Goal: Find specific page/section

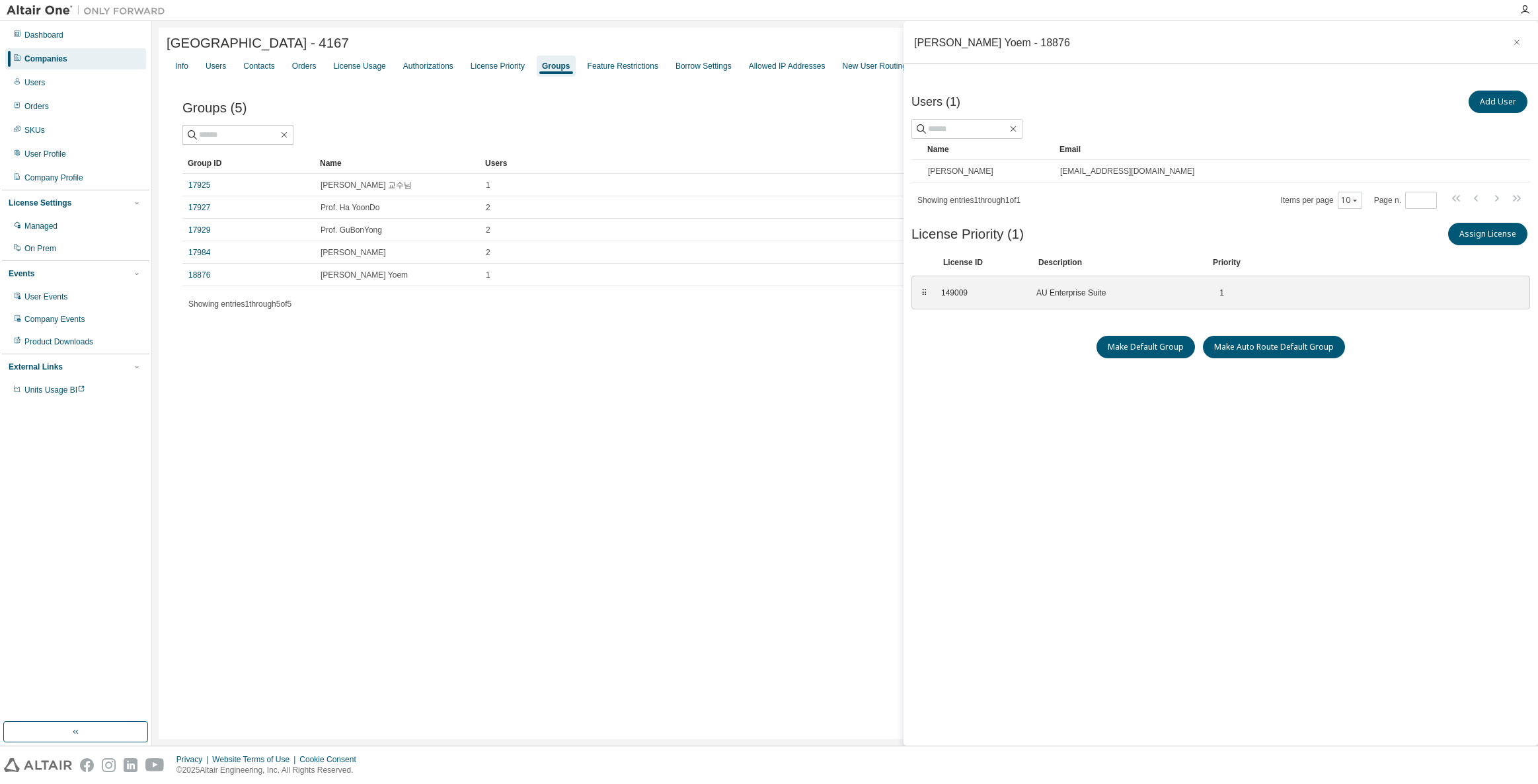
click at [101, 62] on div "Companies" at bounding box center [76, 59] width 141 height 21
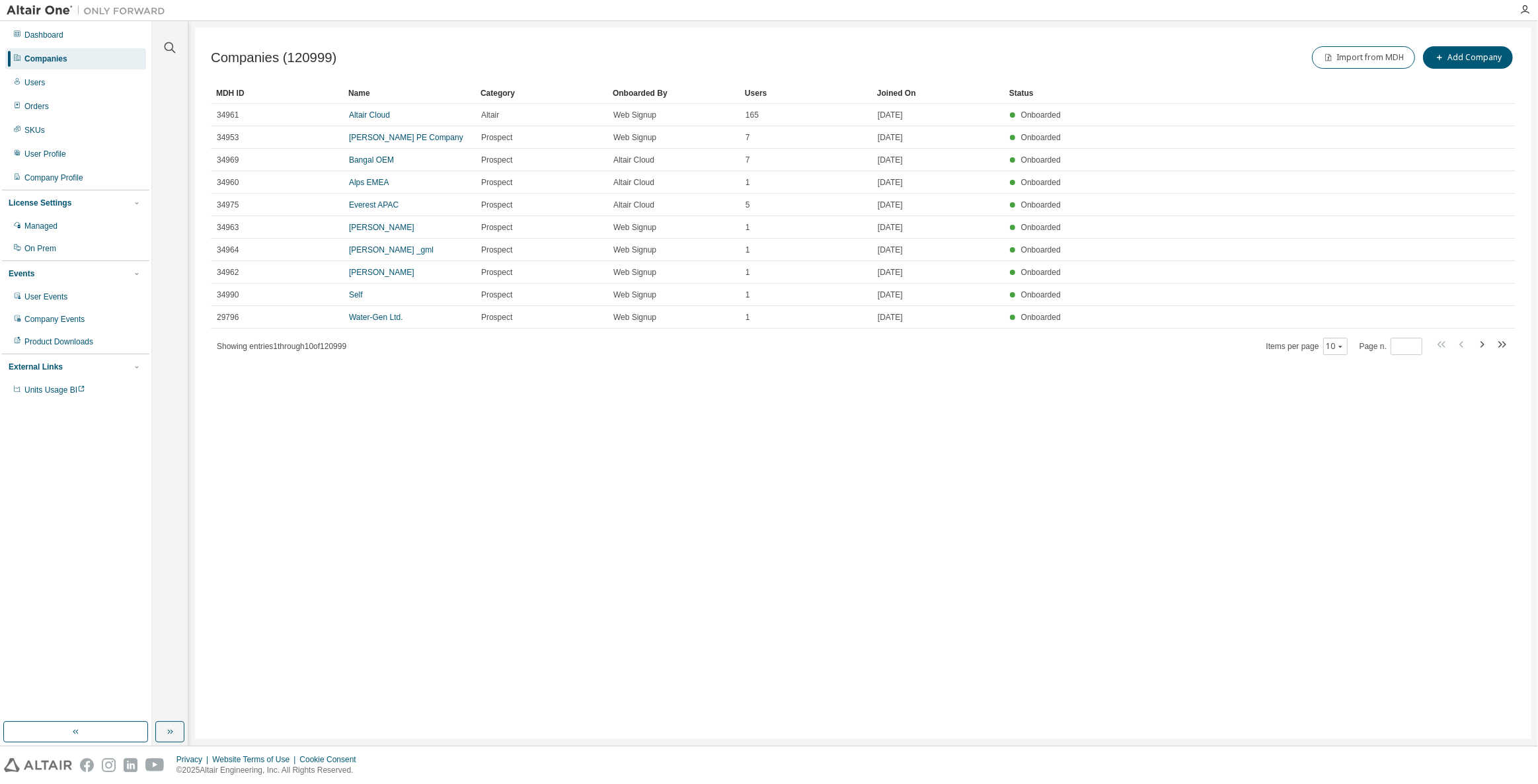
click at [183, 41] on div at bounding box center [170, 40] width 32 height 33
click at [171, 45] on icon "button" at bounding box center [170, 47] width 16 height 16
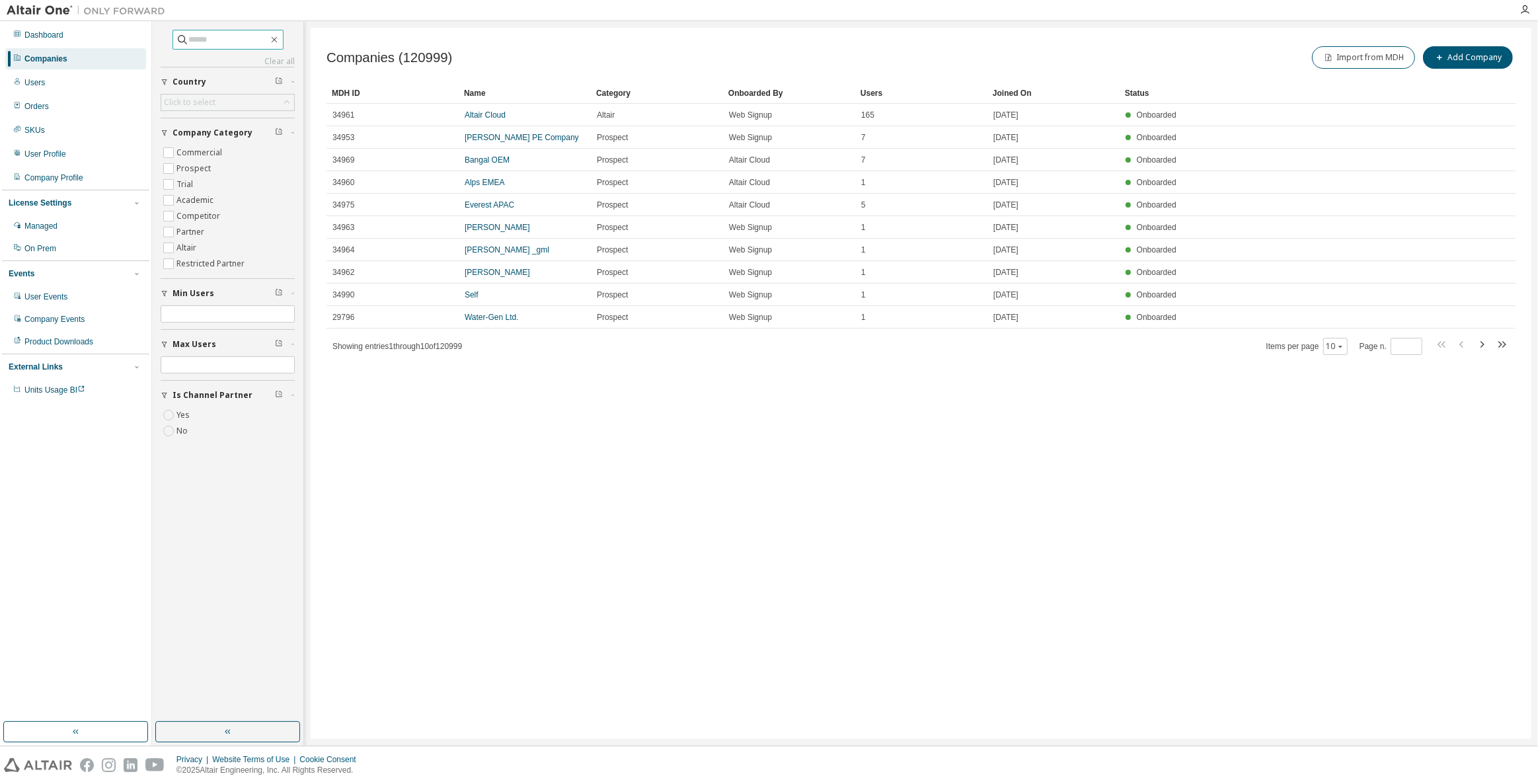
click at [220, 44] on input "text" at bounding box center [229, 40] width 79 height 13
type input "*****"
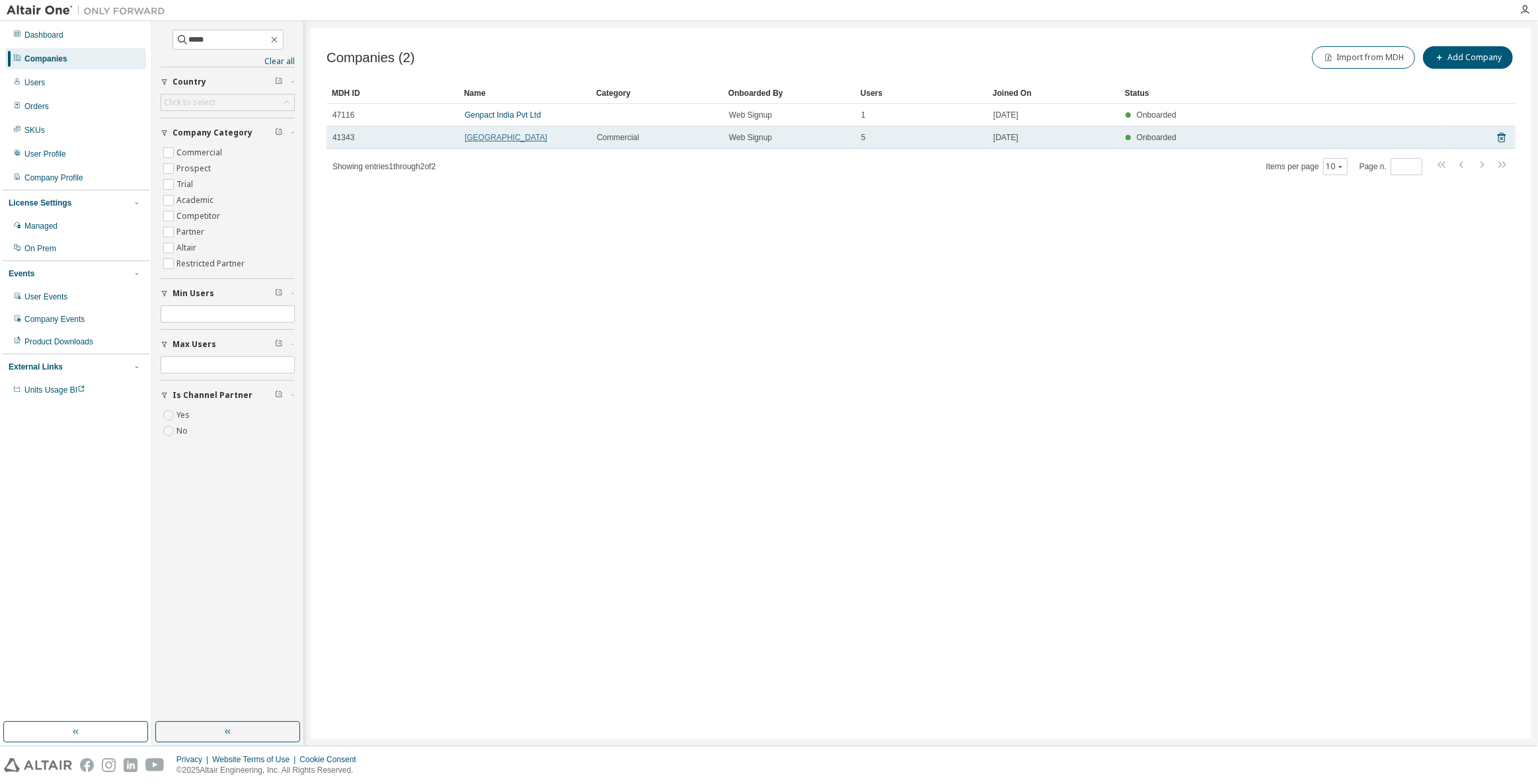
click at [503, 138] on link "[GEOGRAPHIC_DATA]" at bounding box center [506, 137] width 83 height 9
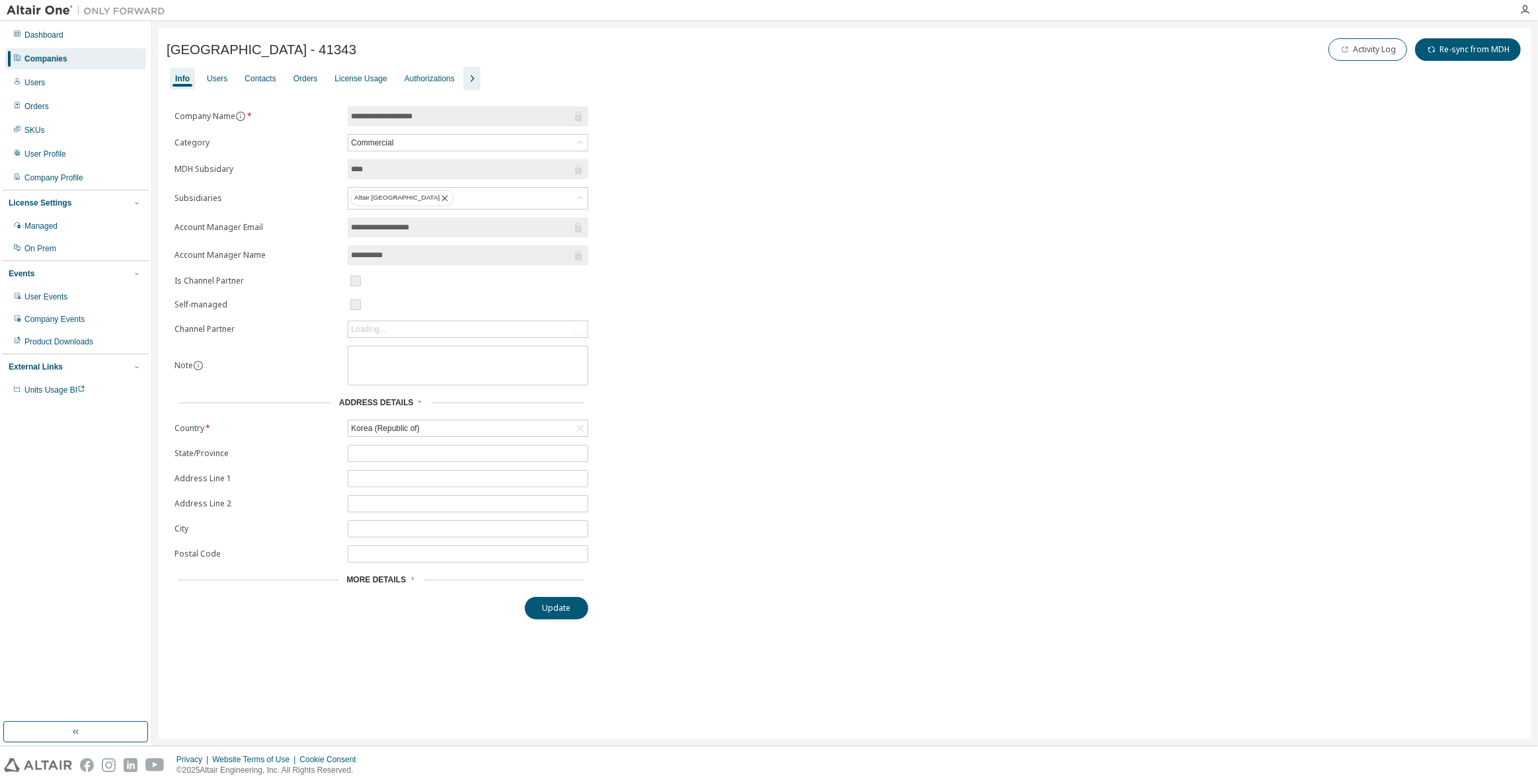
click at [465, 71] on icon "button" at bounding box center [472, 78] width 16 height 16
click at [546, 79] on div "Groups" at bounding box center [556, 78] width 26 height 10
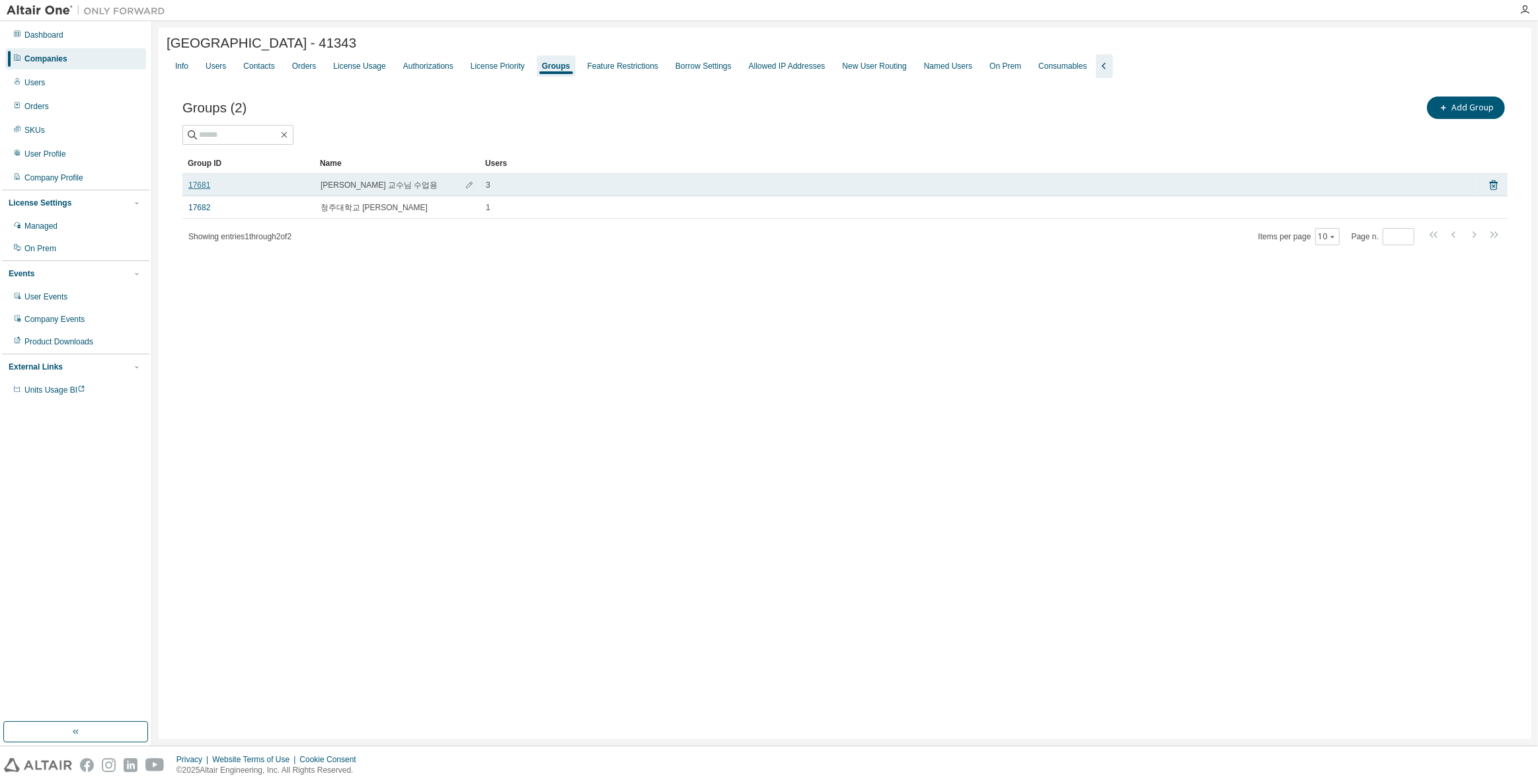
click at [203, 185] on link "17681" at bounding box center [199, 184] width 21 height 10
